Goal: Task Accomplishment & Management: Use online tool/utility

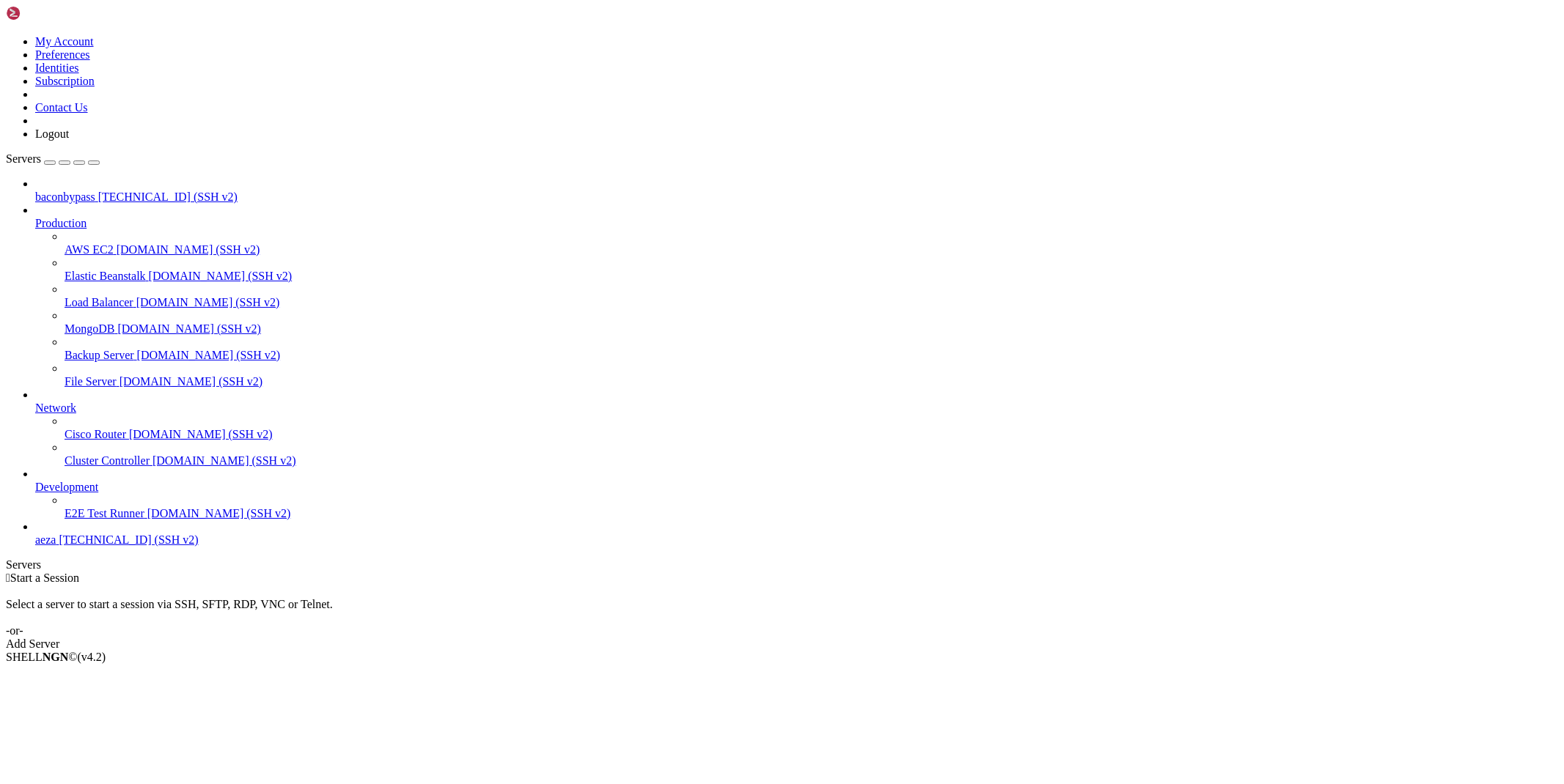
click at [131, 191] on span "[TECHNICAL_ID] (SSH v2)" at bounding box center [167, 197] width 139 height 12
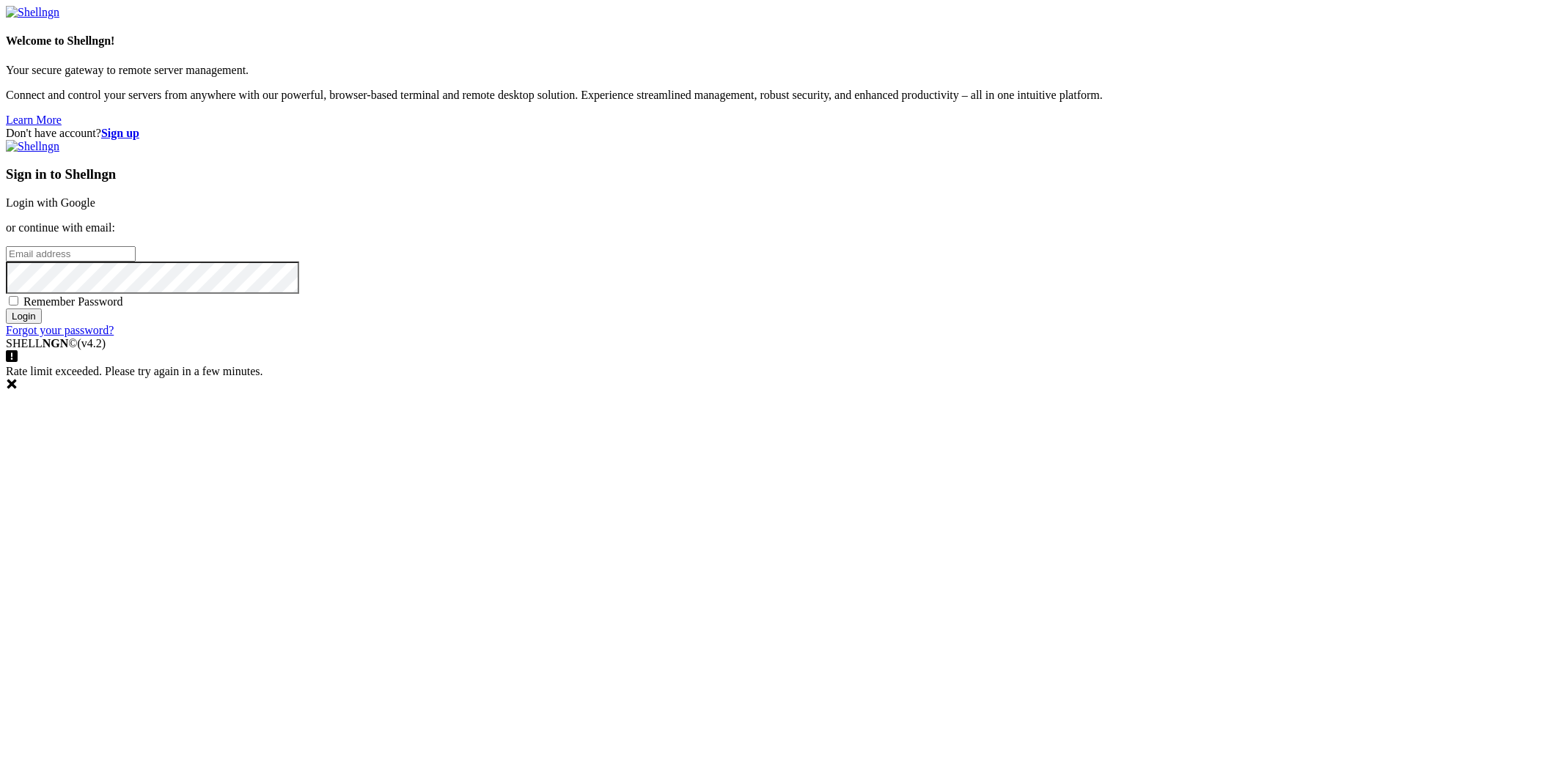
click at [1036, 332] on div "Sign in to Shellngn Login with Google or continue with email: Remember Password…" at bounding box center [782, 238] width 1552 height 197
click at [95, 209] on link "Login with Google" at bounding box center [50, 202] width 89 height 12
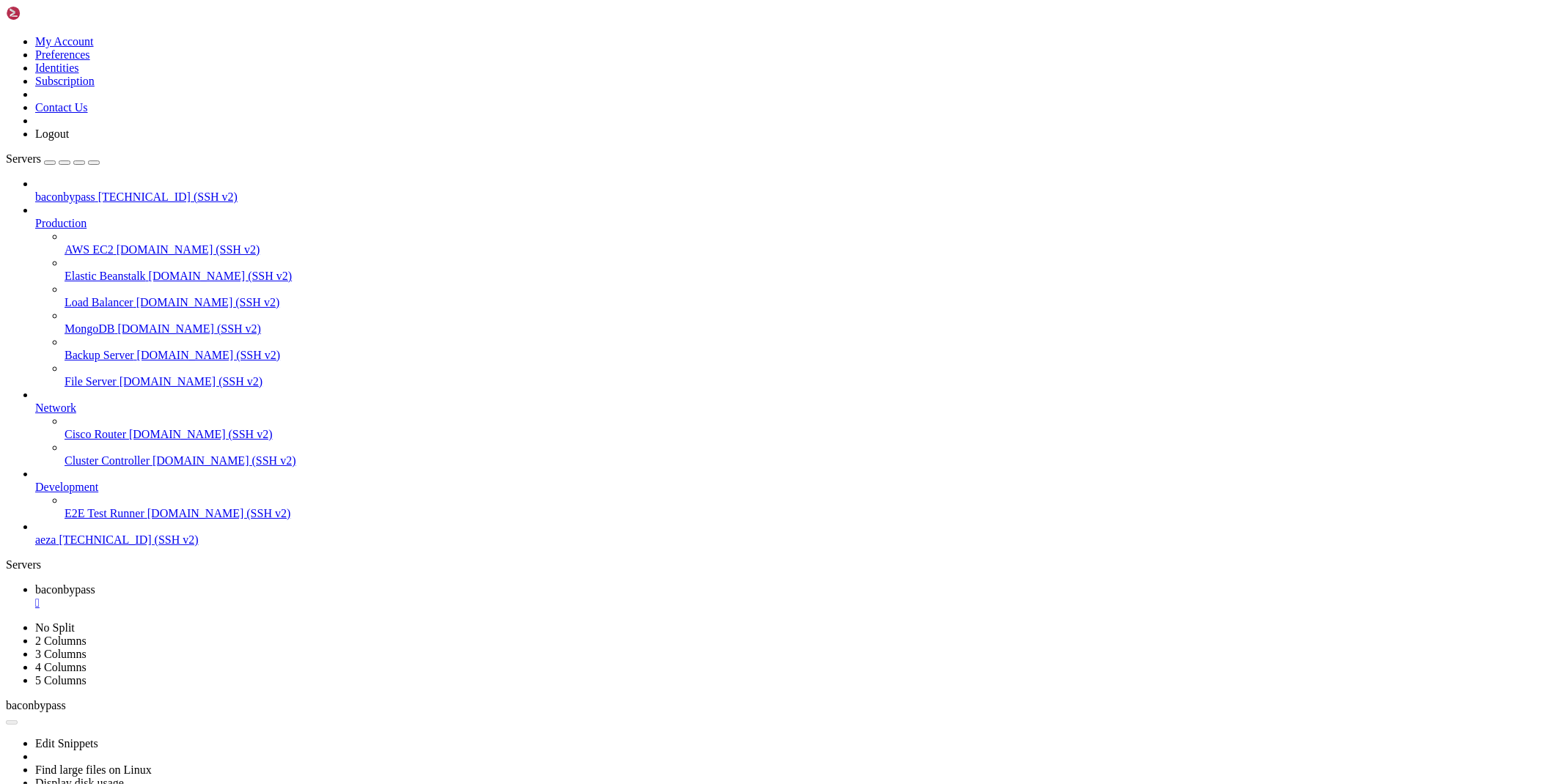
click at [281, 597] on div "" at bounding box center [796, 603] width 1522 height 13
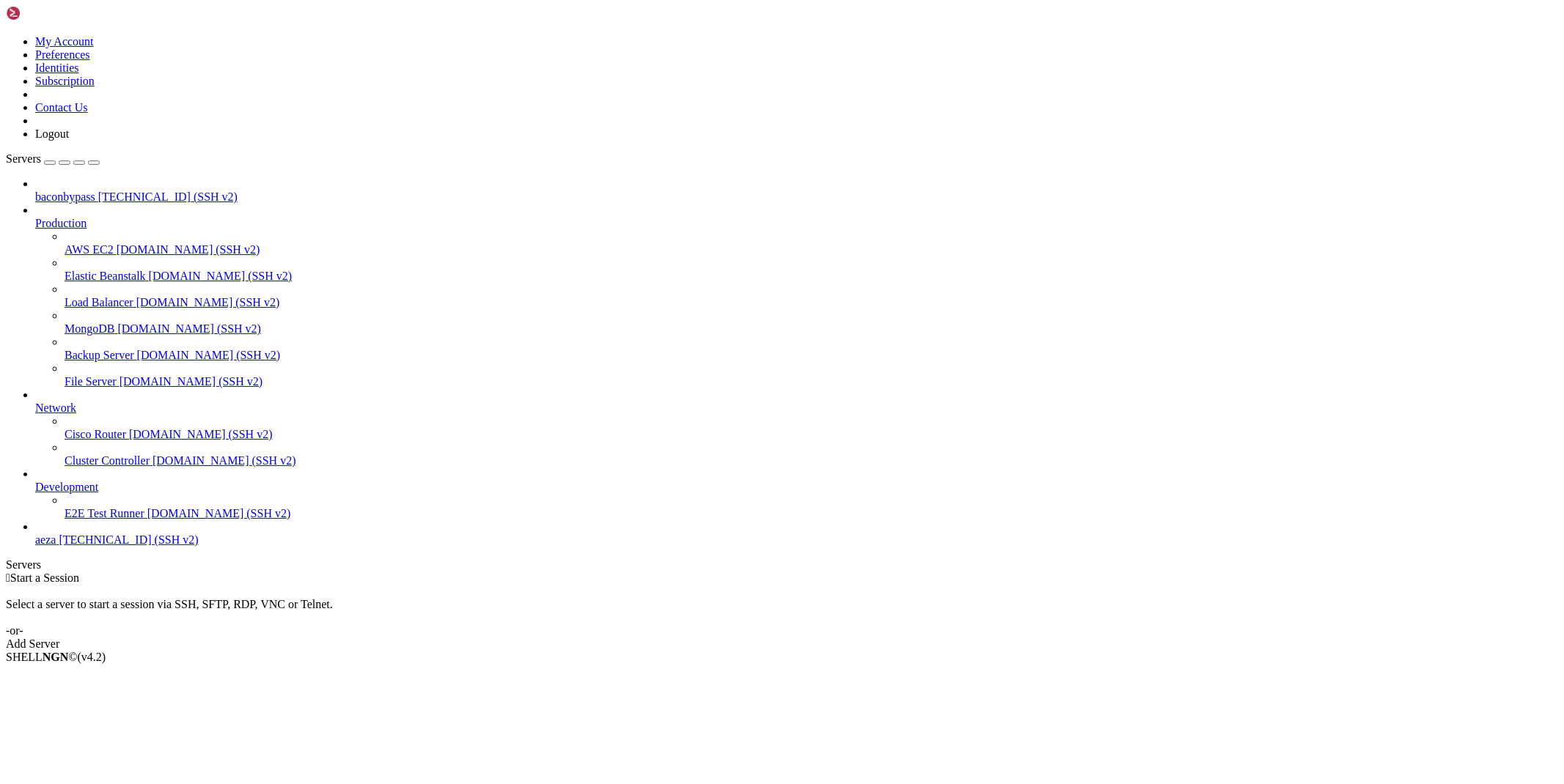
click at [95, 191] on span "baconbypass" at bounding box center [65, 197] width 60 height 12
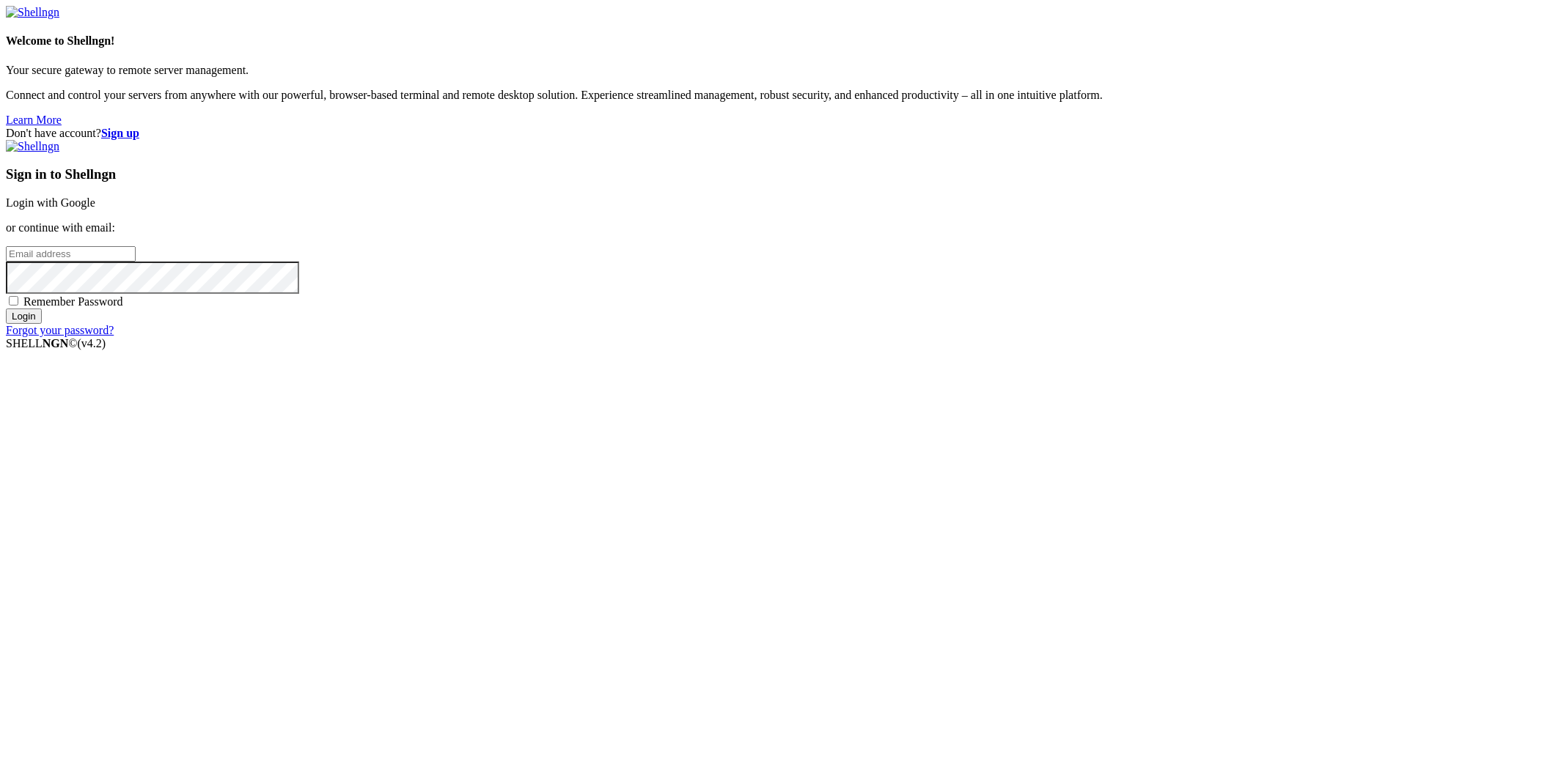
click at [95, 209] on link "Login with Google" at bounding box center [50, 202] width 89 height 12
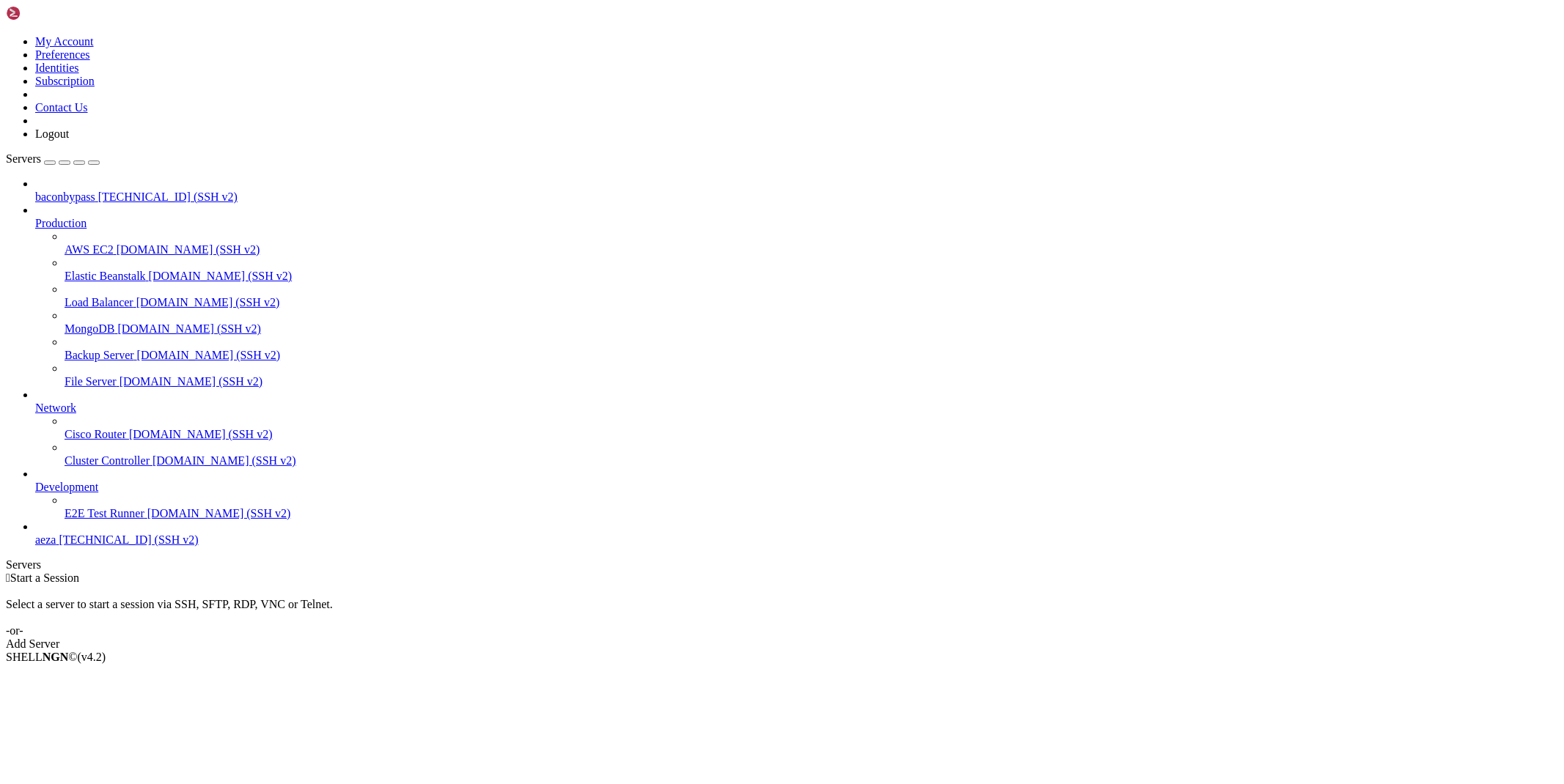
click at [98, 191] on span "[TECHNICAL_ID] (SSH v2)" at bounding box center [167, 197] width 139 height 12
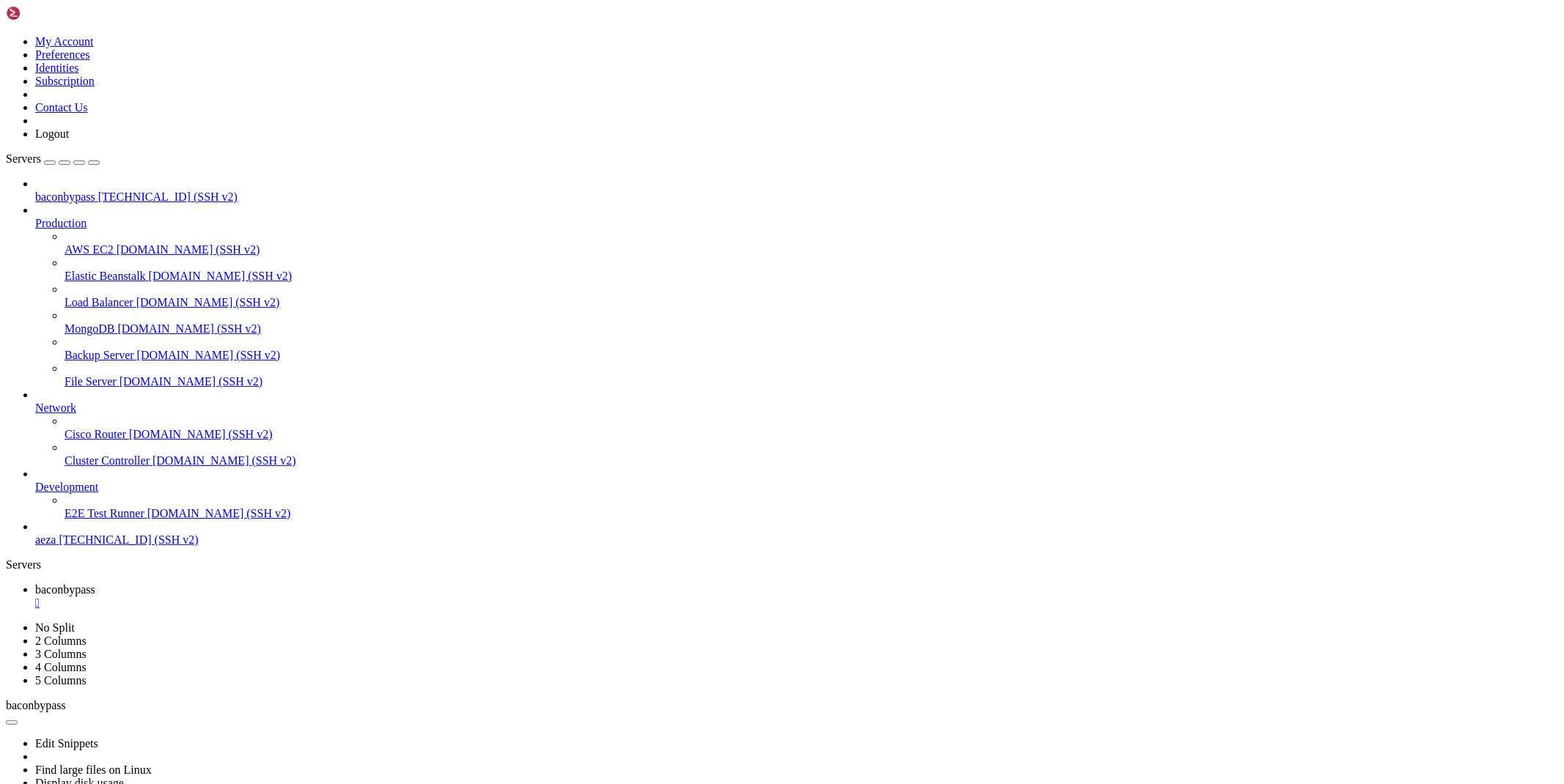
scroll to position [87, 0]
